Goal: Transaction & Acquisition: Book appointment/travel/reservation

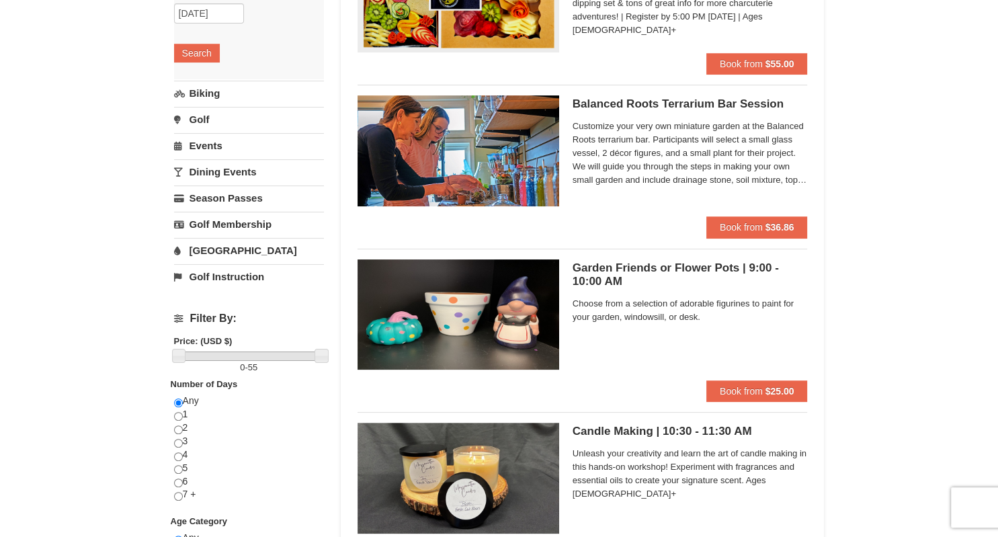
scroll to position [221, 0]
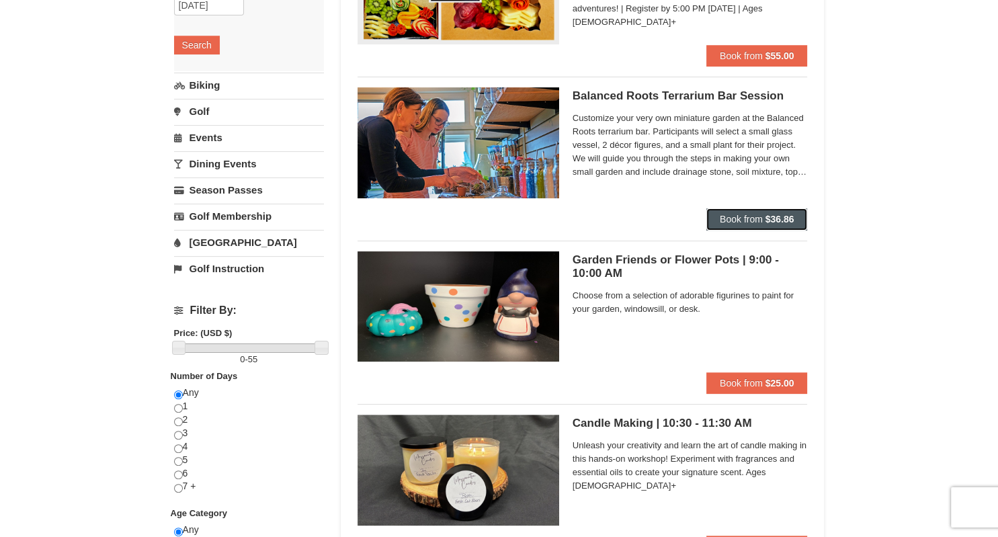
click at [767, 214] on strong "$36.86" at bounding box center [780, 219] width 29 height 11
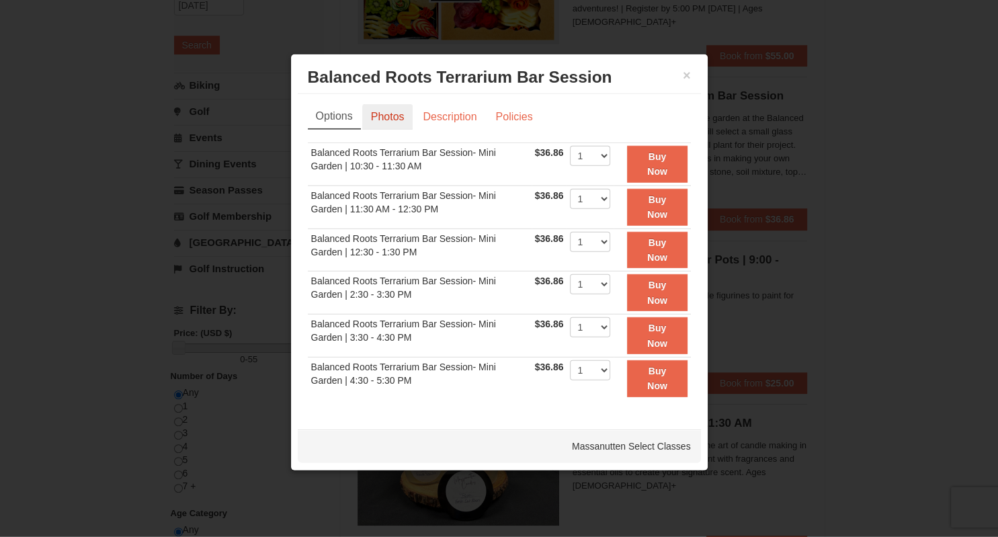
click at [376, 120] on link "Photos" at bounding box center [387, 117] width 51 height 26
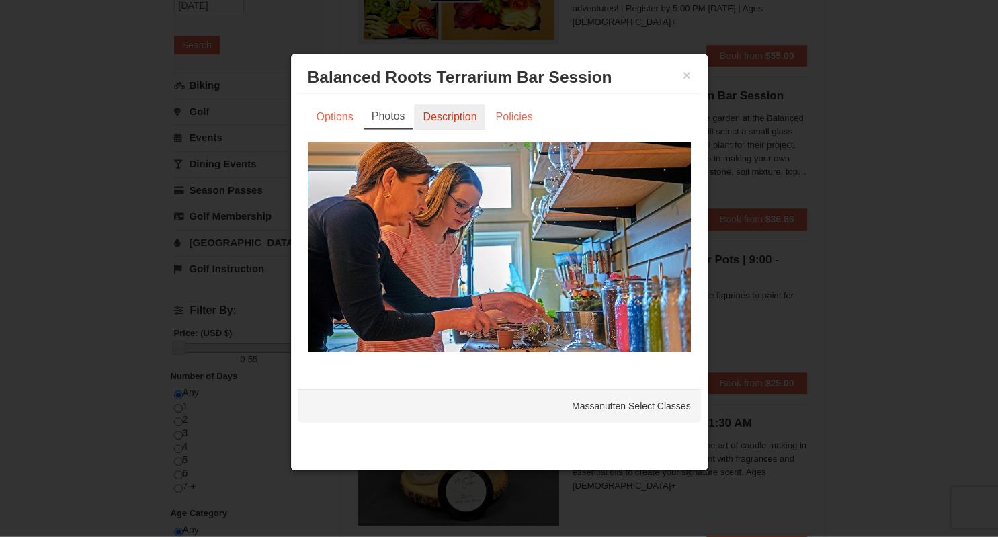
click at [438, 125] on link "Description" at bounding box center [449, 117] width 71 height 26
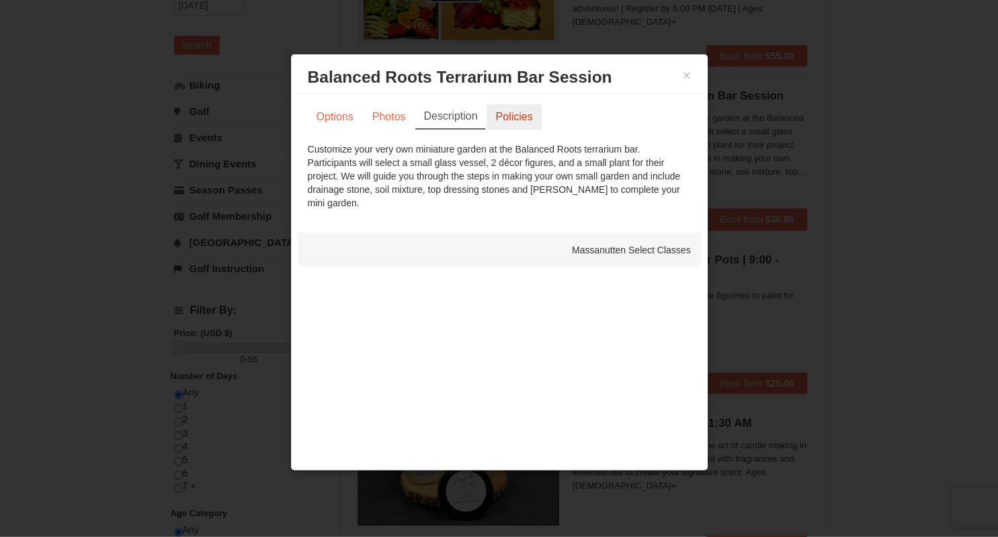
click at [498, 118] on link "Policies" at bounding box center [514, 117] width 54 height 26
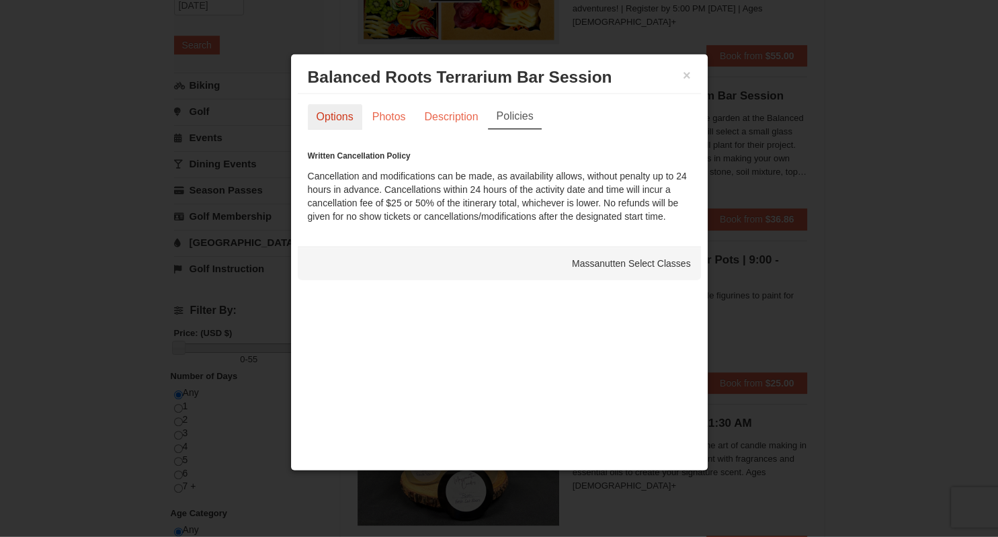
click at [329, 106] on link "Options" at bounding box center [335, 117] width 54 height 26
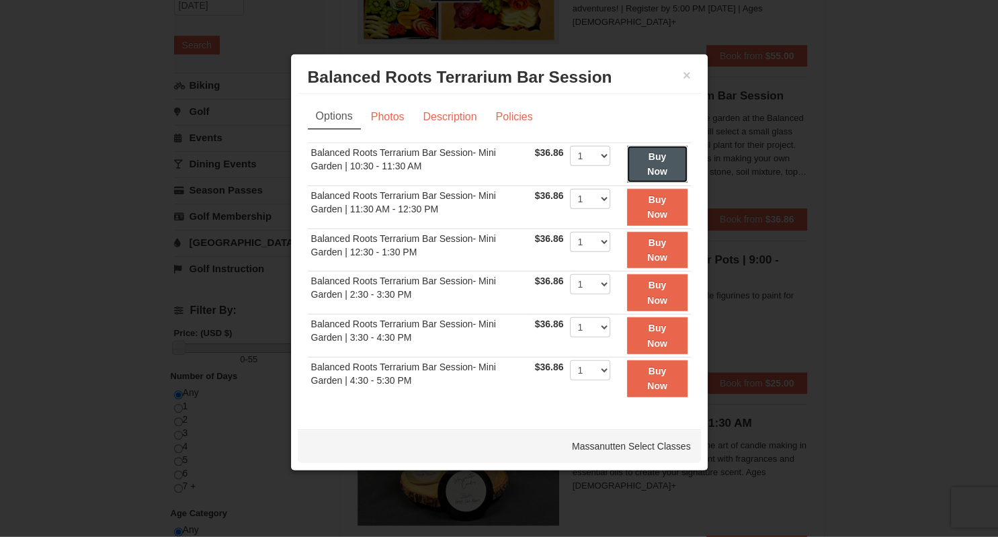
click at [663, 171] on strong "Buy Now" at bounding box center [657, 164] width 20 height 26
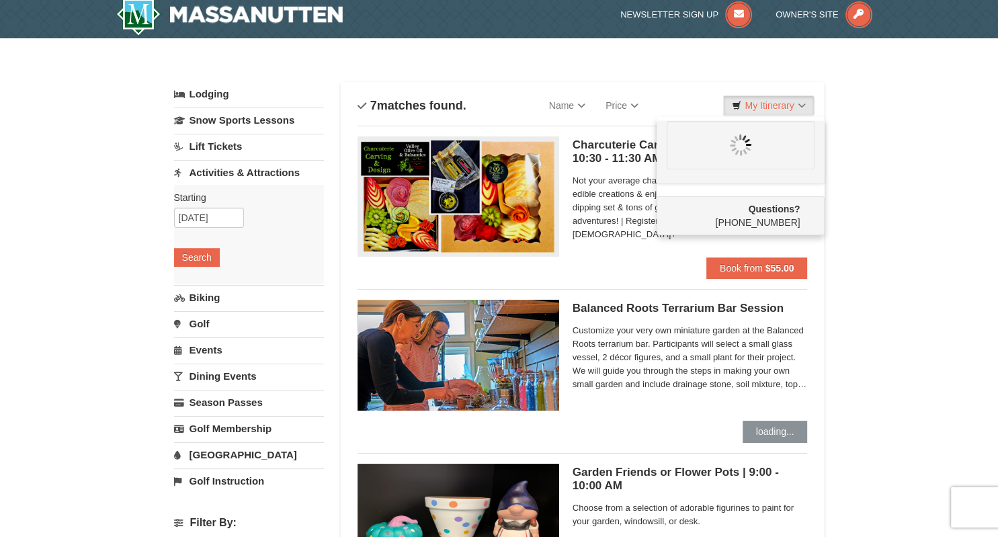
scroll to position [0, 0]
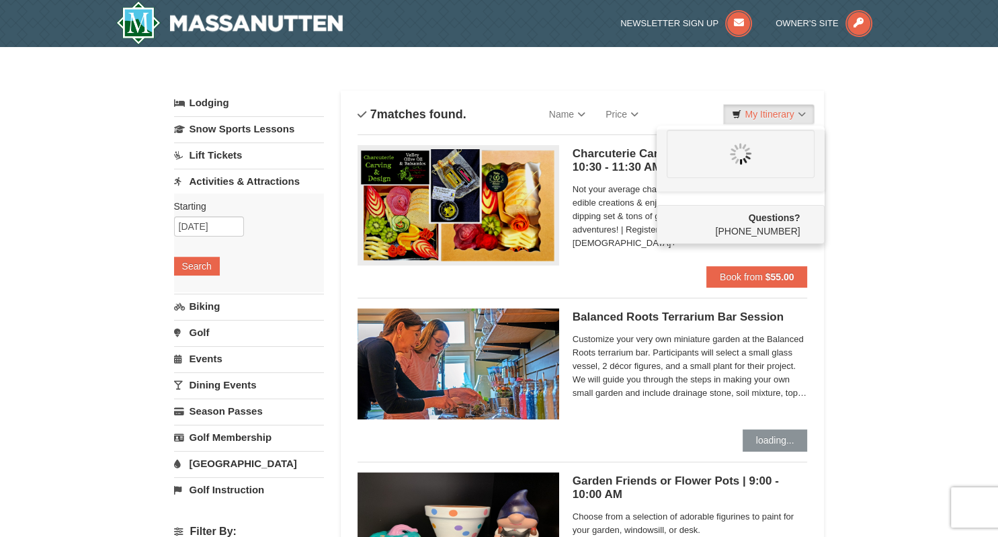
click at [657, 87] on div "Categories List Filter My Itinerary Questions? 1-540-289-9441" at bounding box center [499, 83] width 651 height 13
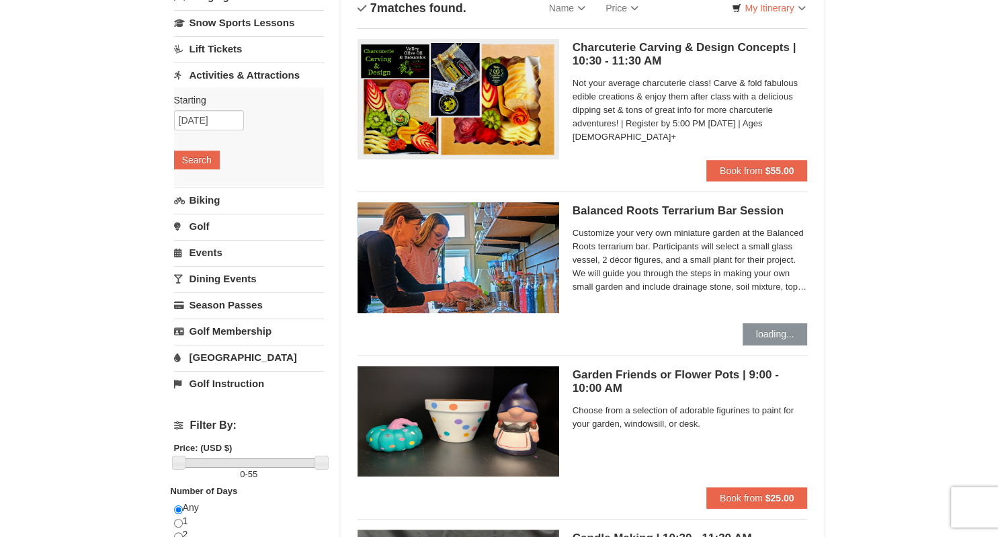
scroll to position [108, 0]
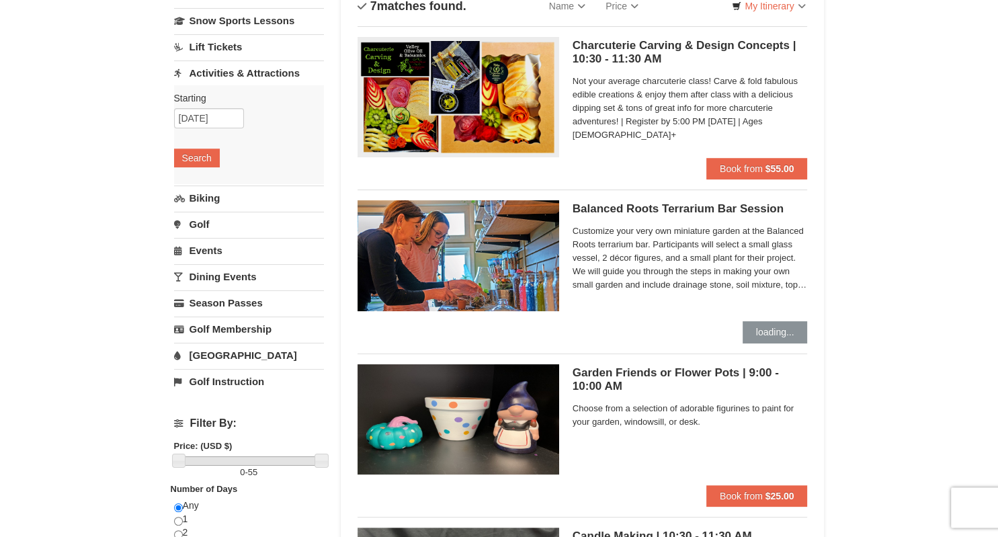
click at [664, 374] on h5 "Garden Friends or Flower Pots | 9:00 - 10:00 AM Massanutten Classes and Worksho…" at bounding box center [690, 379] width 235 height 27
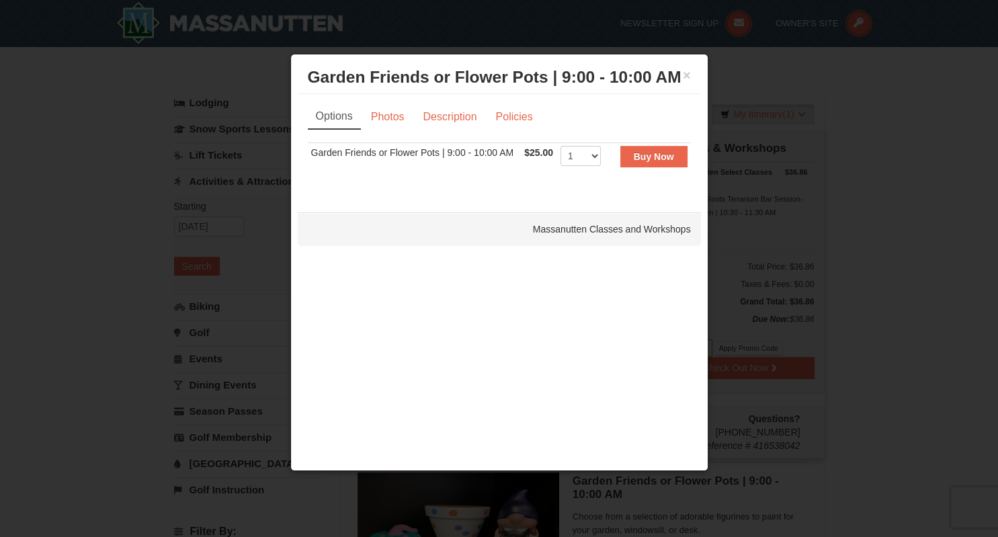
scroll to position [0, 0]
click at [688, 74] on button "×" at bounding box center [687, 75] width 8 height 13
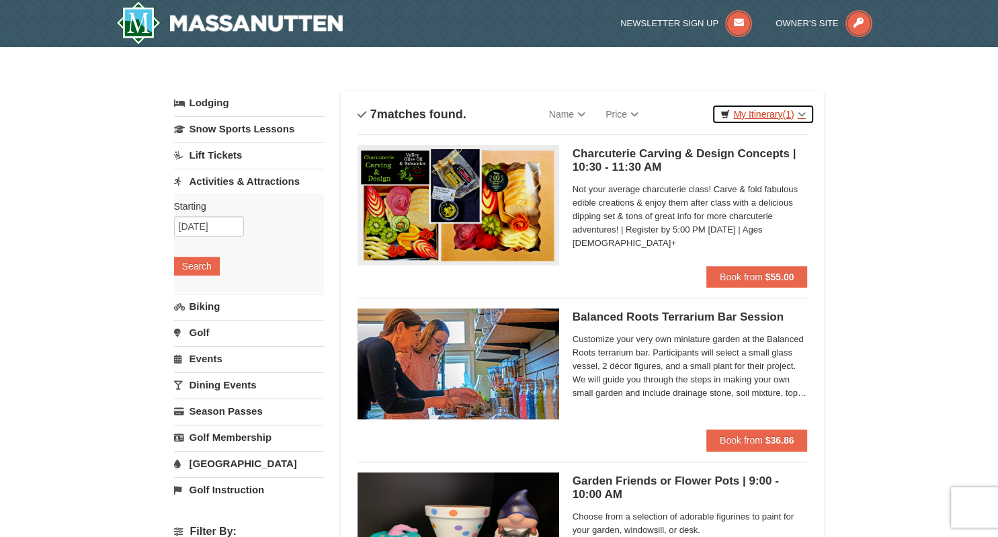
click at [752, 110] on link "My Itinerary (1)" at bounding box center [763, 114] width 102 height 20
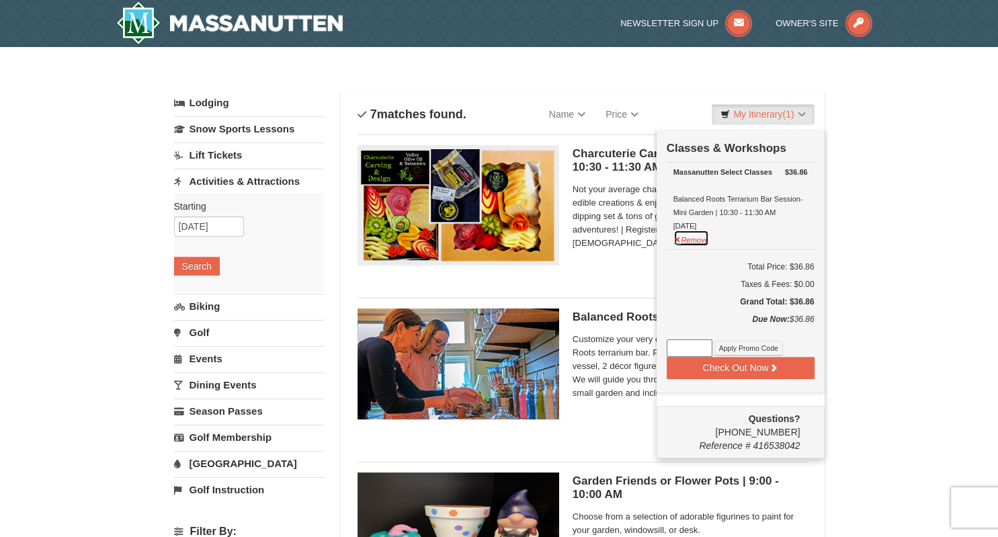
click at [703, 239] on button "Remove" at bounding box center [692, 238] width 36 height 17
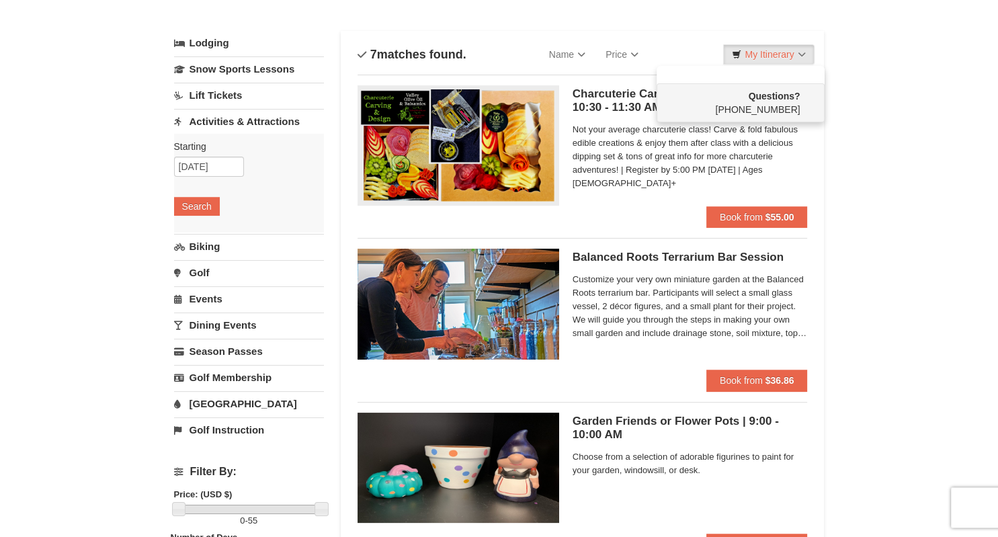
scroll to position [58, 0]
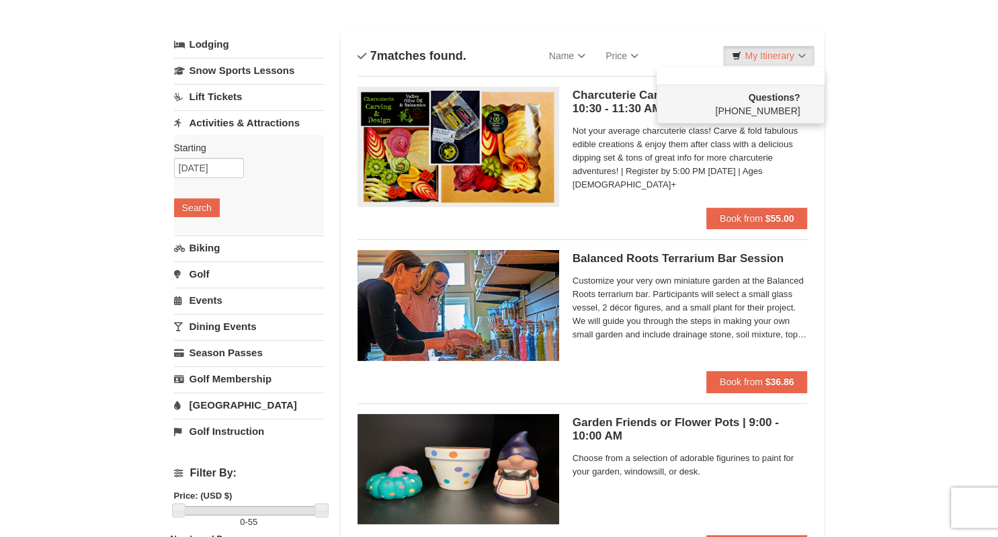
click at [242, 400] on link "[GEOGRAPHIC_DATA]" at bounding box center [249, 405] width 150 height 25
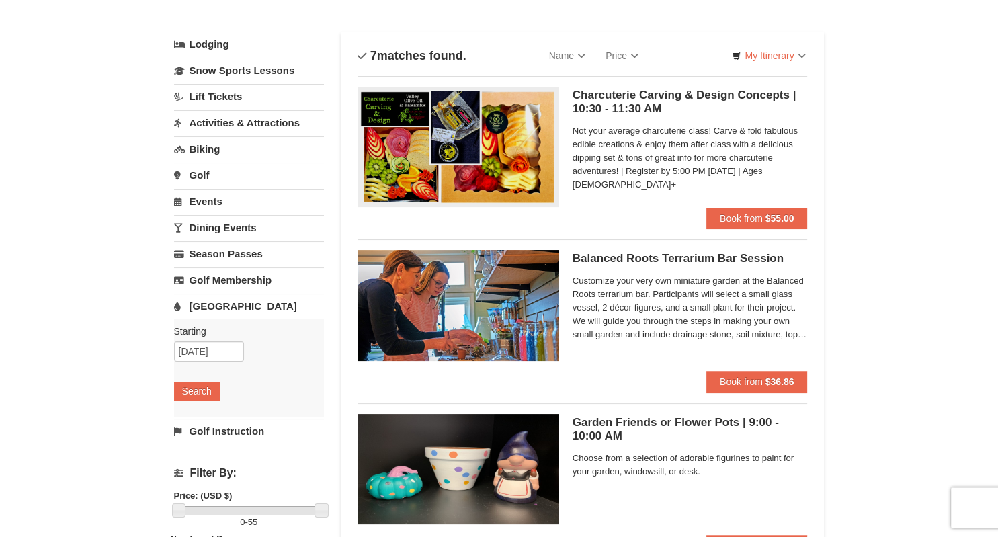
click at [213, 379] on div "Starting Please format dates MM/DD/YYYY Please format dates MM/DD/YYYY 10/08/20…" at bounding box center [249, 368] width 150 height 99
click at [207, 394] on button "Search" at bounding box center [197, 391] width 46 height 19
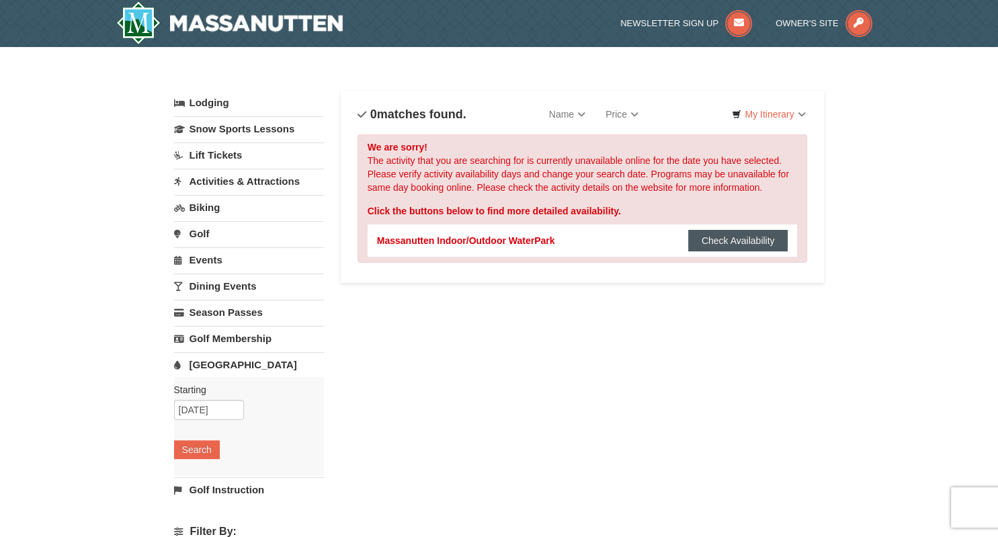
click at [725, 238] on button "Check Availability" at bounding box center [738, 241] width 100 height 22
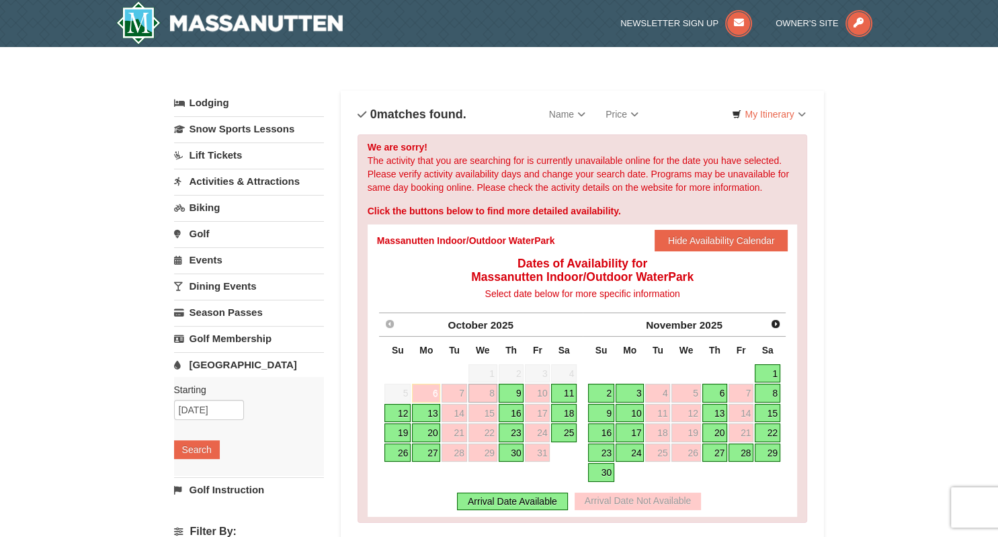
click at [402, 409] on link "12" at bounding box center [398, 413] width 26 height 19
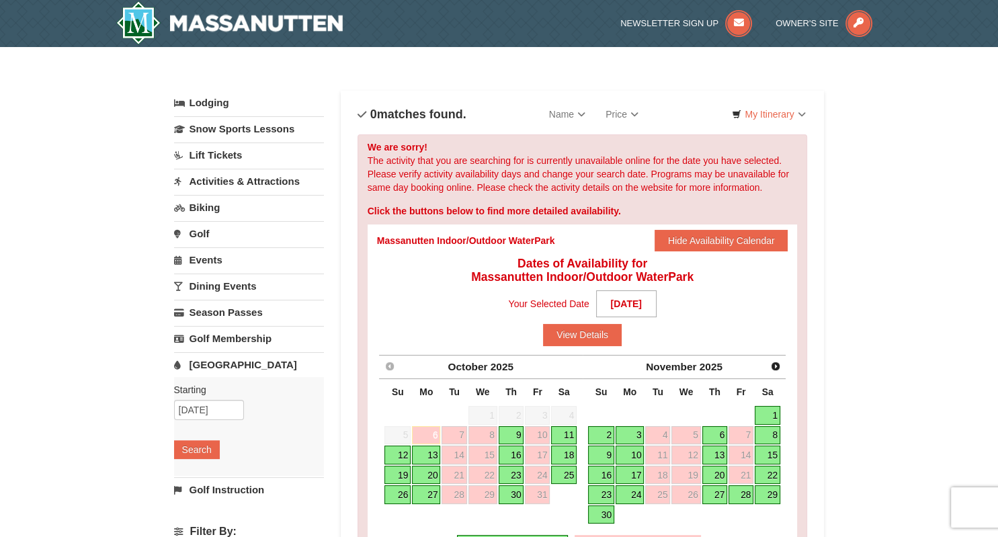
click at [404, 459] on link "12" at bounding box center [398, 455] width 26 height 19
click at [630, 304] on strong "[DATE]" at bounding box center [626, 303] width 61 height 27
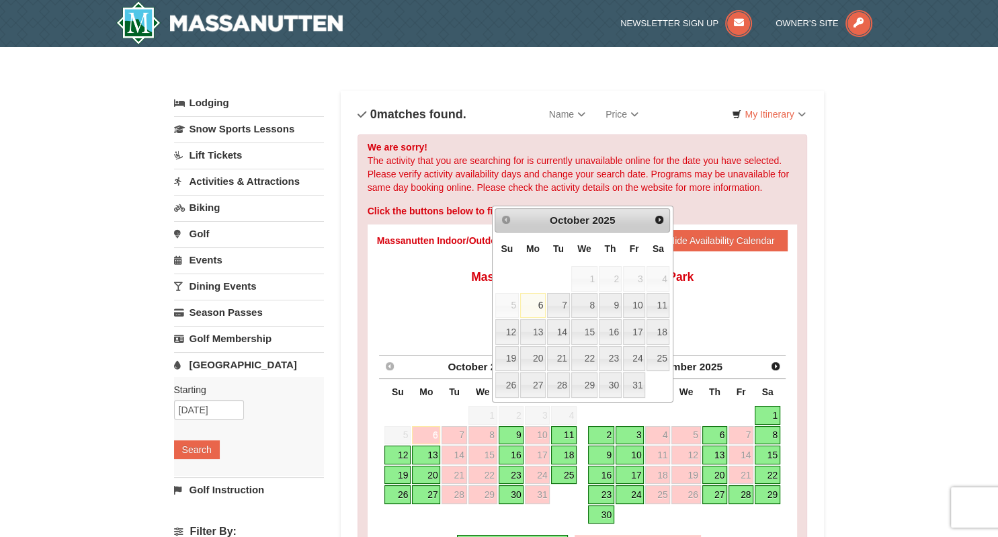
click at [717, 308] on div "Your Selected Date [DATE] Prev Next [DATE] Su Mo Tu We Th Fr Sa 1 2 3 4 5 6 7 8…" at bounding box center [582, 315] width 411 height 62
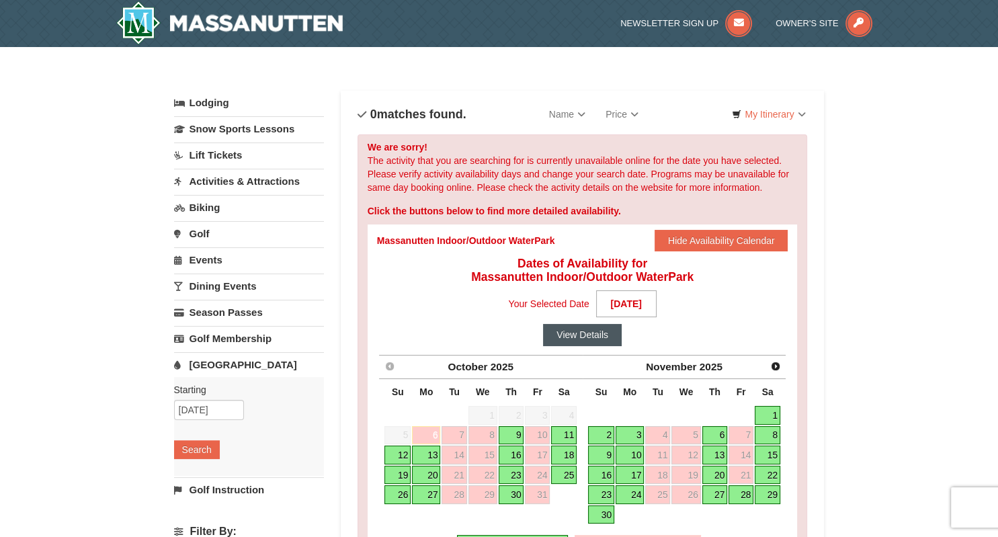
click at [608, 329] on button "View Details" at bounding box center [582, 335] width 79 height 22
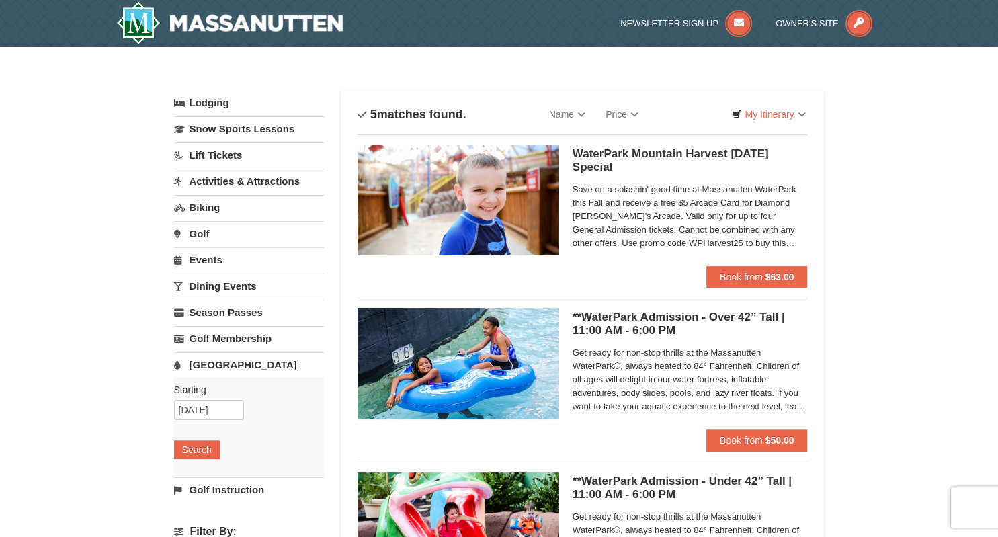
click at [269, 182] on link "Activities & Attractions" at bounding box center [249, 181] width 150 height 25
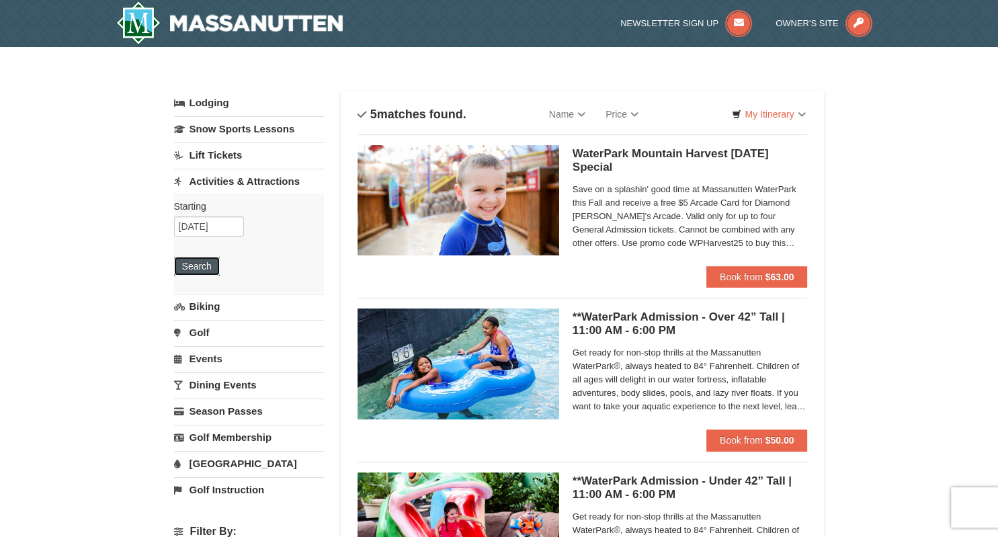
click at [211, 258] on button "Search" at bounding box center [197, 266] width 46 height 19
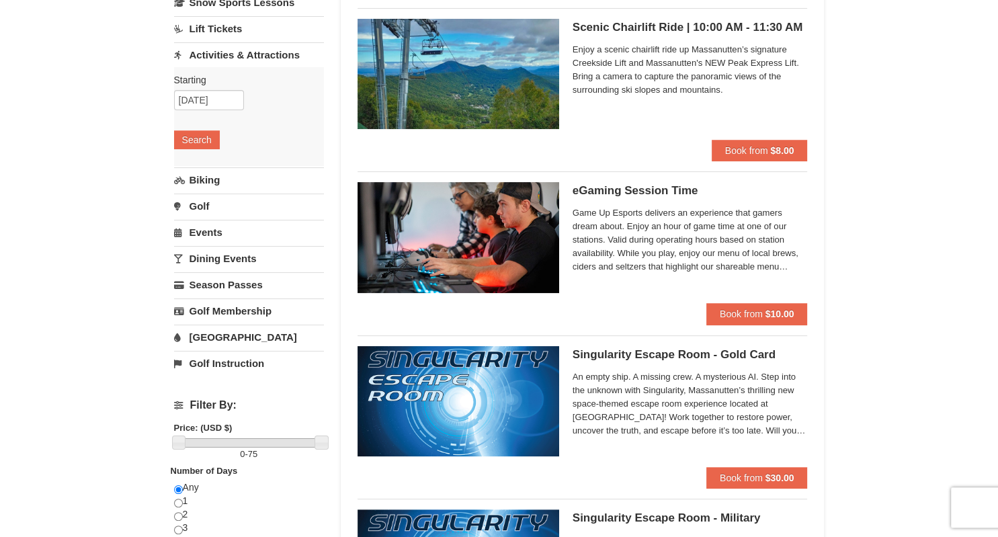
scroll to position [111, 0]
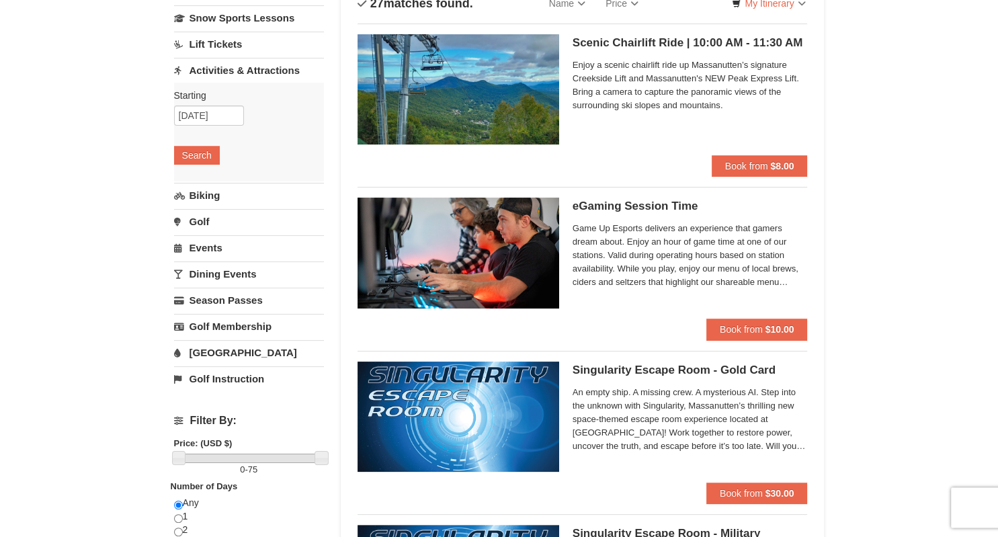
click at [198, 221] on link "Golf" at bounding box center [249, 221] width 150 height 25
click at [194, 210] on button "Search" at bounding box center [197, 207] width 46 height 19
